Goal: Information Seeking & Learning: Learn about a topic

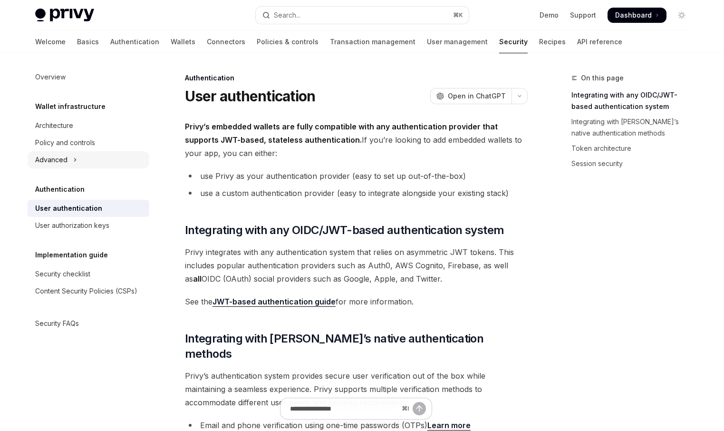
click at [66, 156] on div "Advanced" at bounding box center [51, 159] width 32 height 11
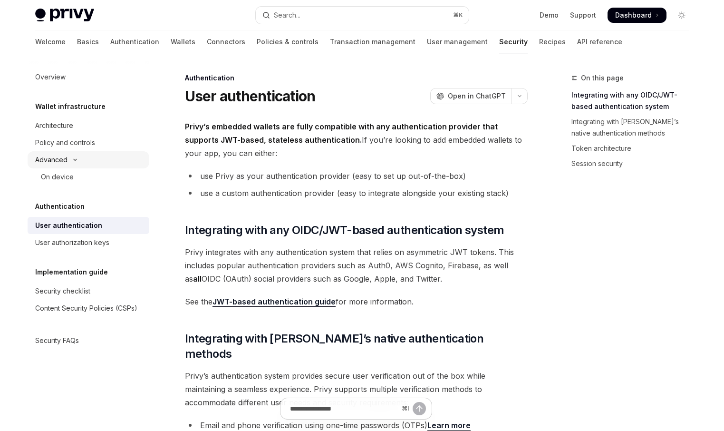
type textarea "*"
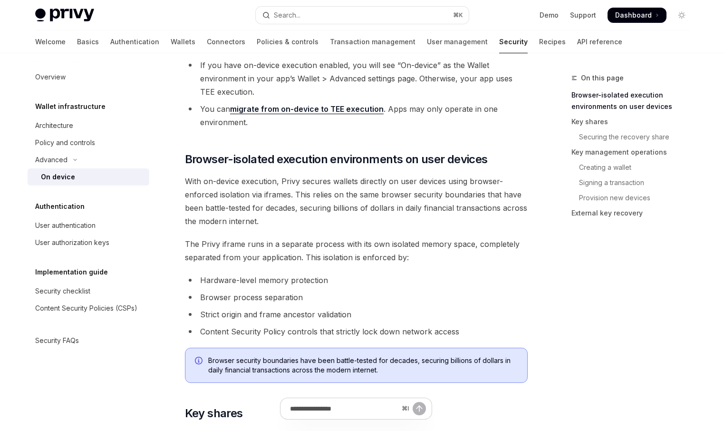
scroll to position [300, 0]
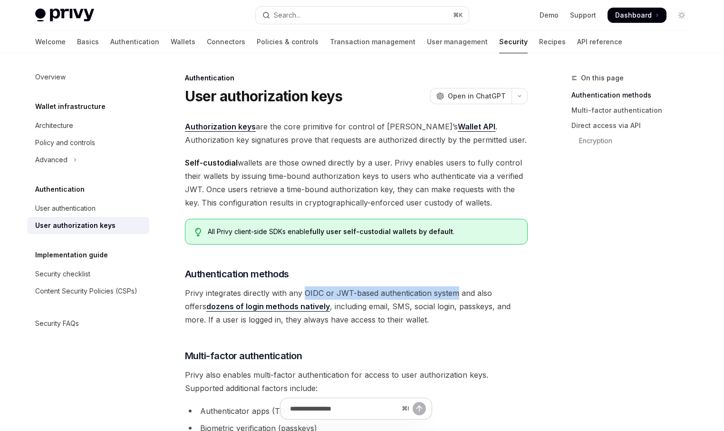
drag, startPoint x: 305, startPoint y: 292, endPoint x: 454, endPoint y: 294, distance: 149.7
click at [454, 294] on span "Privy integrates directly with any OIDC or JWT-based authentication system and …" at bounding box center [356, 306] width 343 height 40
copy span "OIDC or JWT-based authentication system"
